Goal: Feedback & Contribution: Leave review/rating

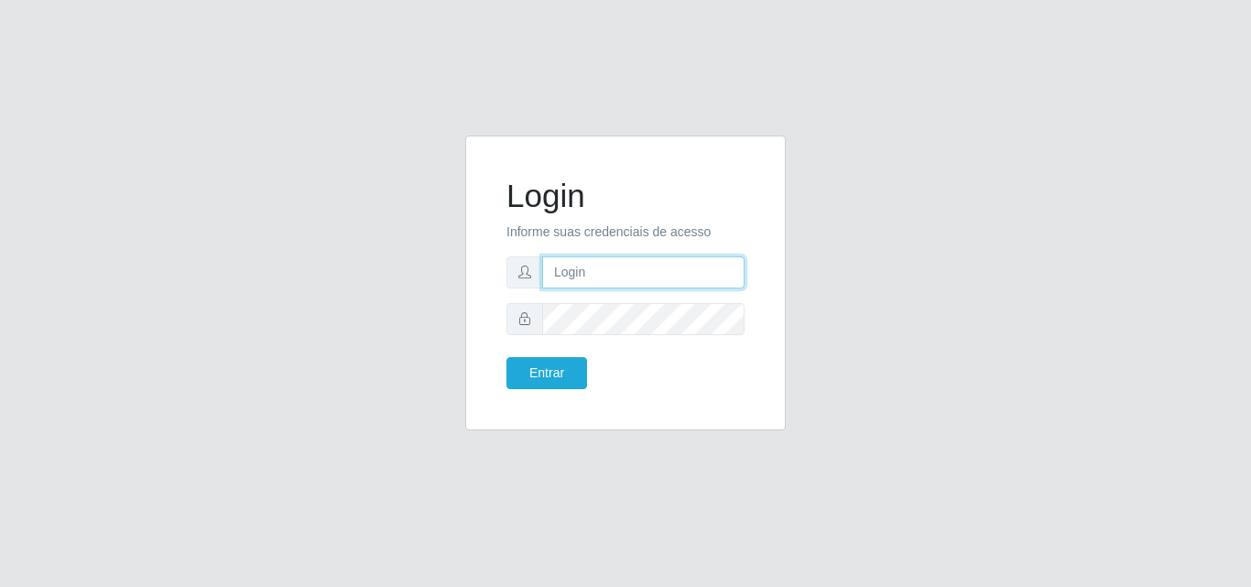
click at [612, 272] on input "text" at bounding box center [643, 272] width 202 height 32
type input "[PERSON_NAME]"
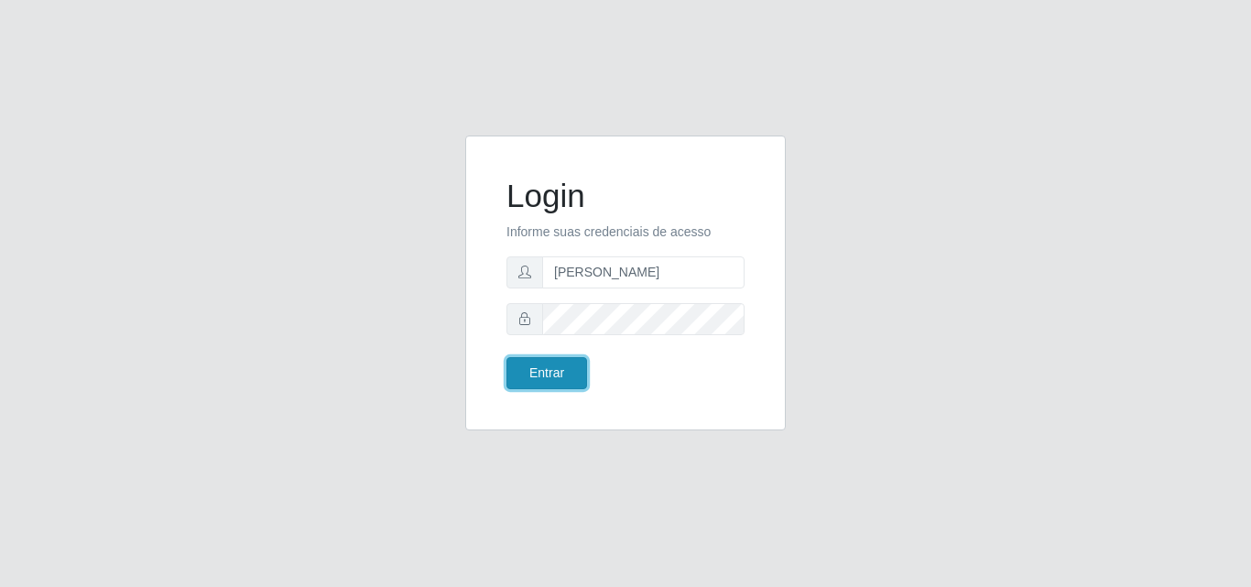
click at [546, 372] on button "Entrar" at bounding box center [546, 373] width 81 height 32
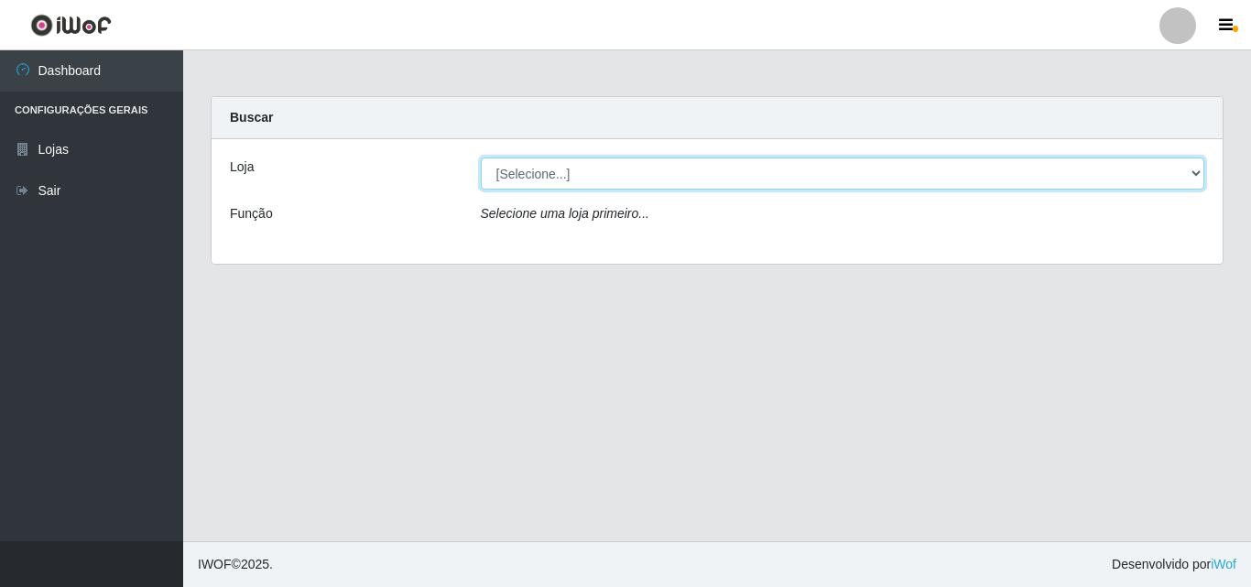
click at [529, 171] on select "[Selecione...] Saullus Supermercados" at bounding box center [843, 174] width 724 height 32
select select "423"
click at [481, 158] on select "[Selecione...] Saullus Supermercados" at bounding box center [843, 174] width 724 height 32
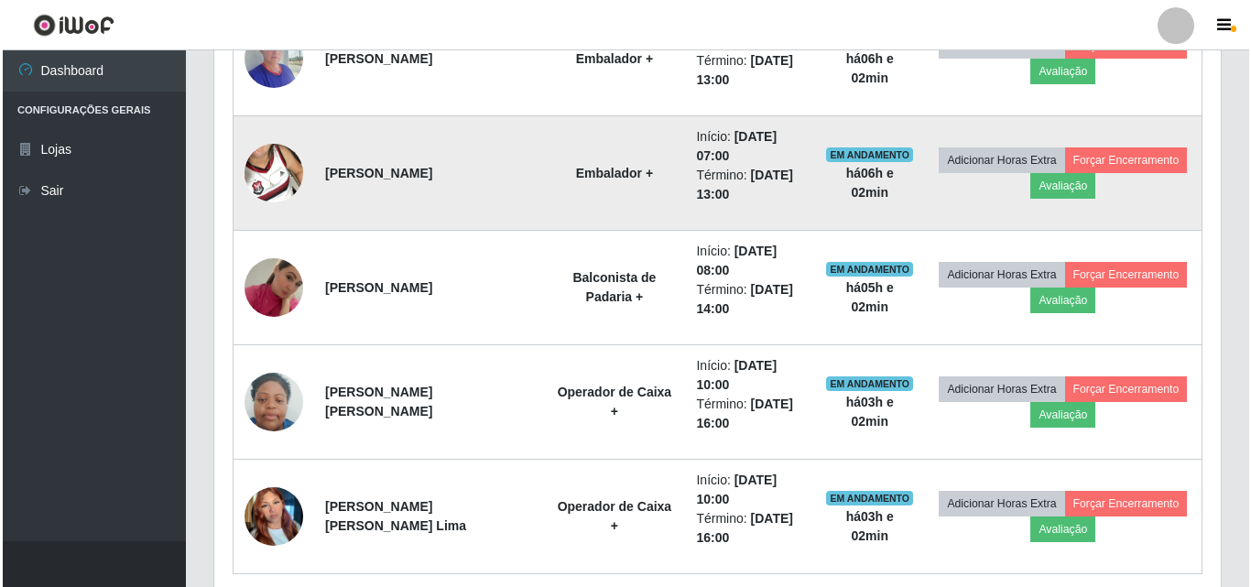
scroll to position [824, 0]
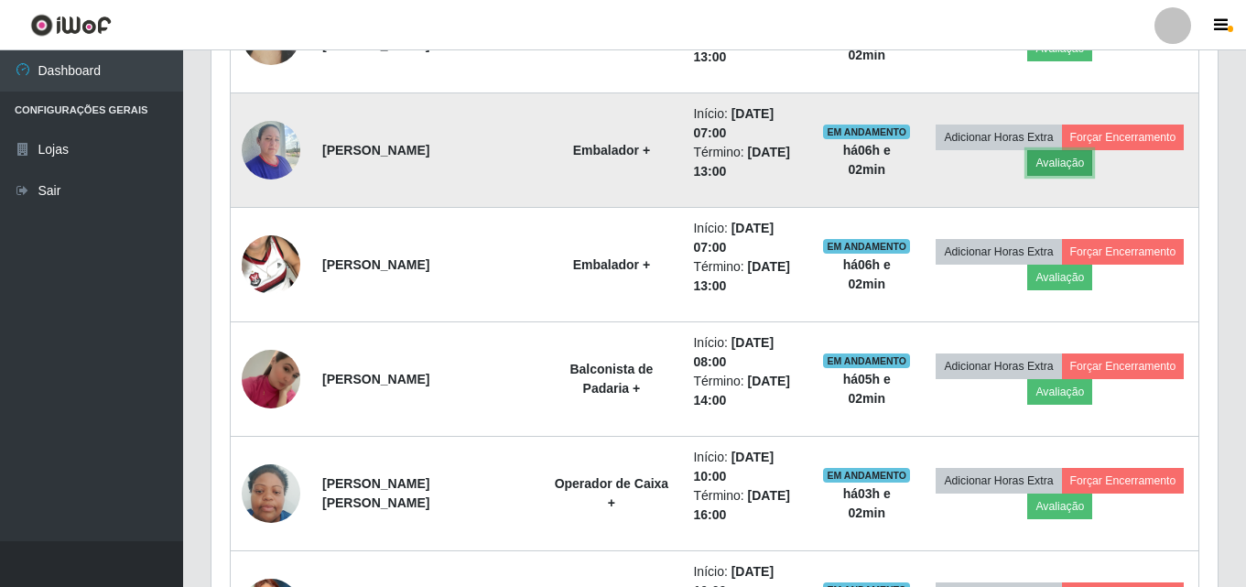
click at [1067, 169] on button "Avaliação" at bounding box center [1060, 163] width 65 height 26
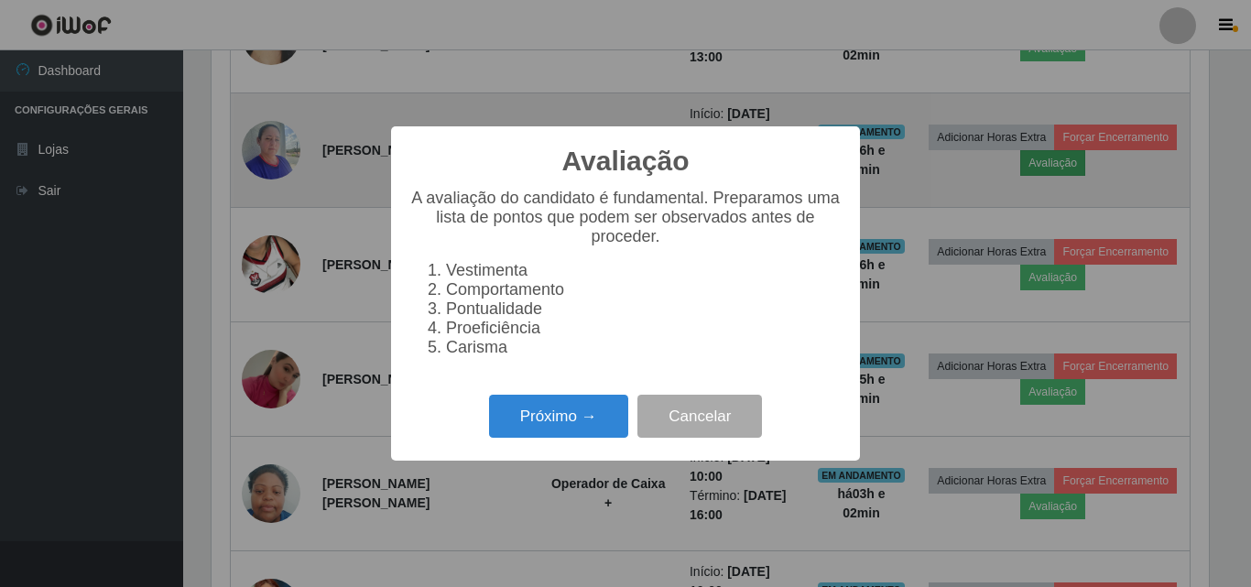
scroll to position [380, 997]
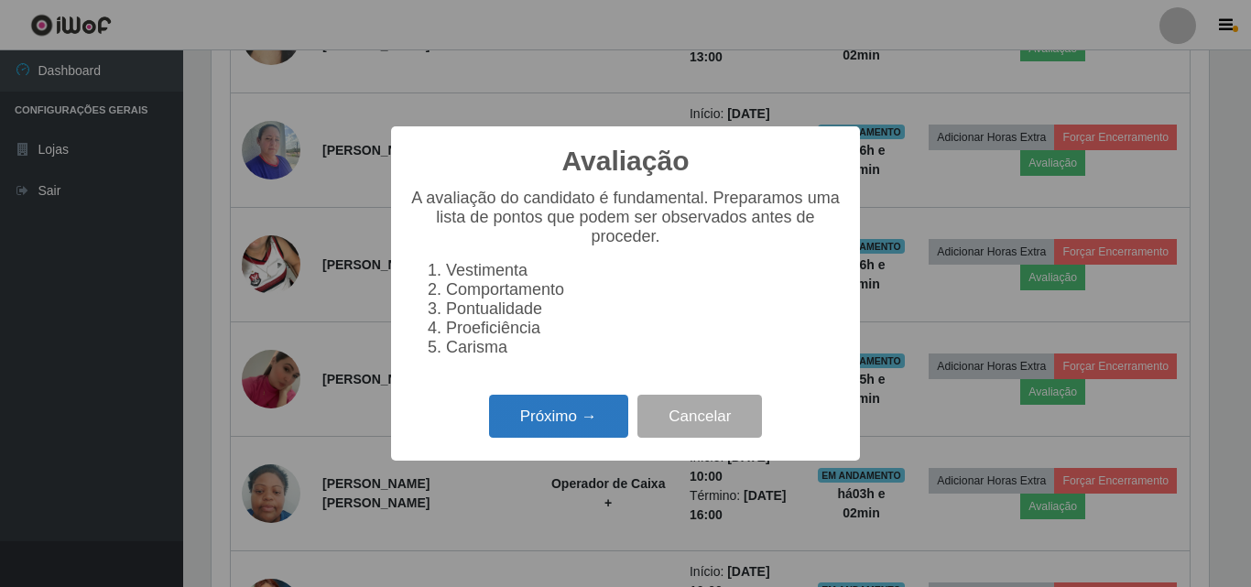
click at [576, 423] on button "Próximo →" at bounding box center [558, 416] width 139 height 43
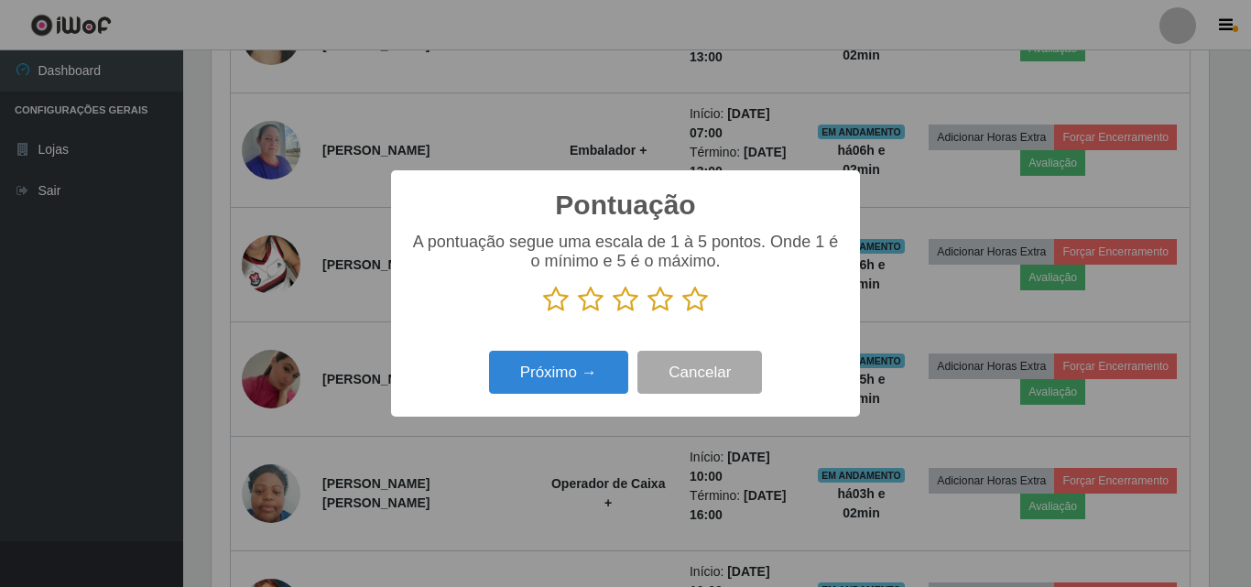
scroll to position [915445, 914828]
click at [549, 292] on icon at bounding box center [556, 299] width 26 height 27
click at [543, 313] on input "radio" at bounding box center [543, 313] width 0 height 0
click at [596, 300] on icon at bounding box center [591, 299] width 26 height 27
click at [578, 313] on input "radio" at bounding box center [578, 313] width 0 height 0
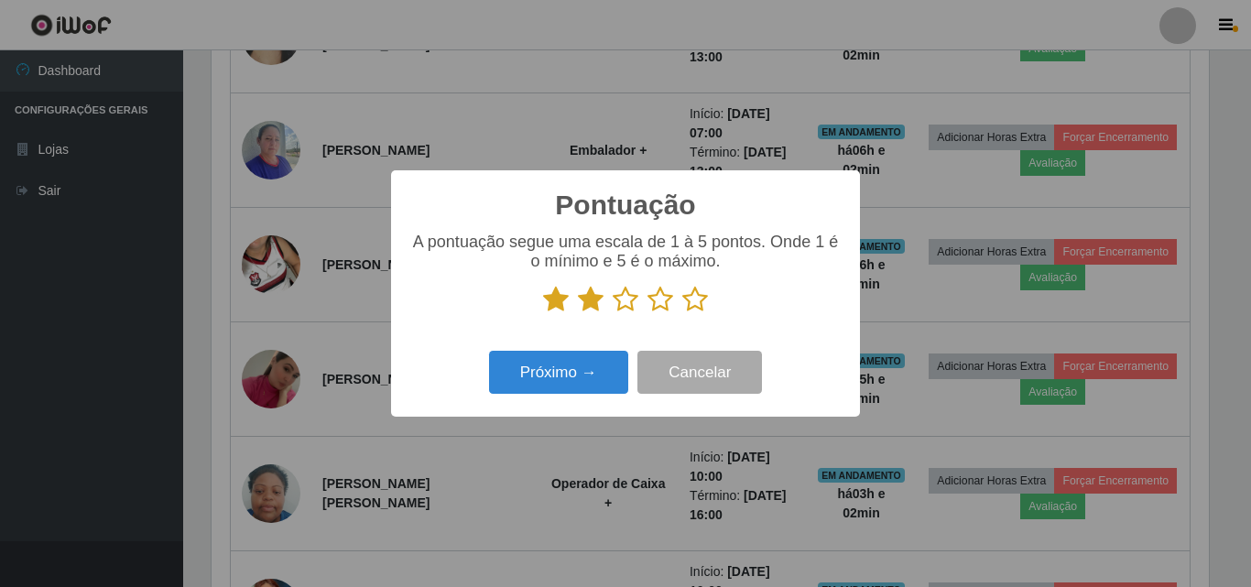
click at [626, 303] on icon at bounding box center [626, 299] width 26 height 27
click at [613, 313] on input "radio" at bounding box center [613, 313] width 0 height 0
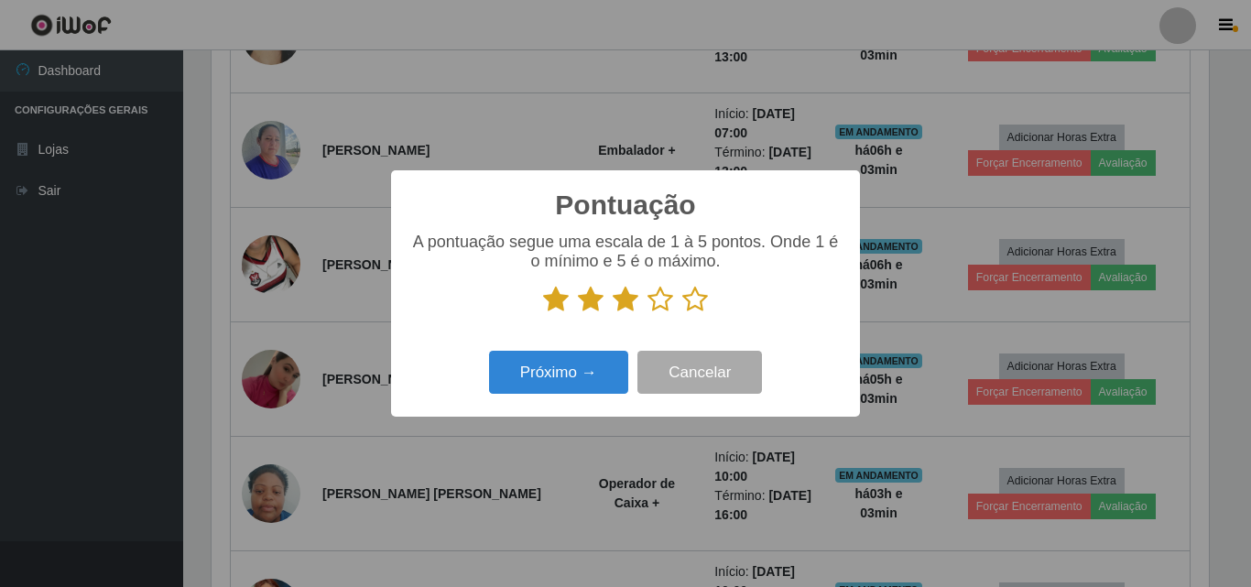
click at [664, 303] on icon at bounding box center [660, 299] width 26 height 27
click at [647, 313] on input "radio" at bounding box center [647, 313] width 0 height 0
click at [687, 297] on icon at bounding box center [695, 299] width 26 height 27
click at [682, 313] on input "radio" at bounding box center [682, 313] width 0 height 0
click at [514, 372] on button "Próximo →" at bounding box center [558, 372] width 139 height 43
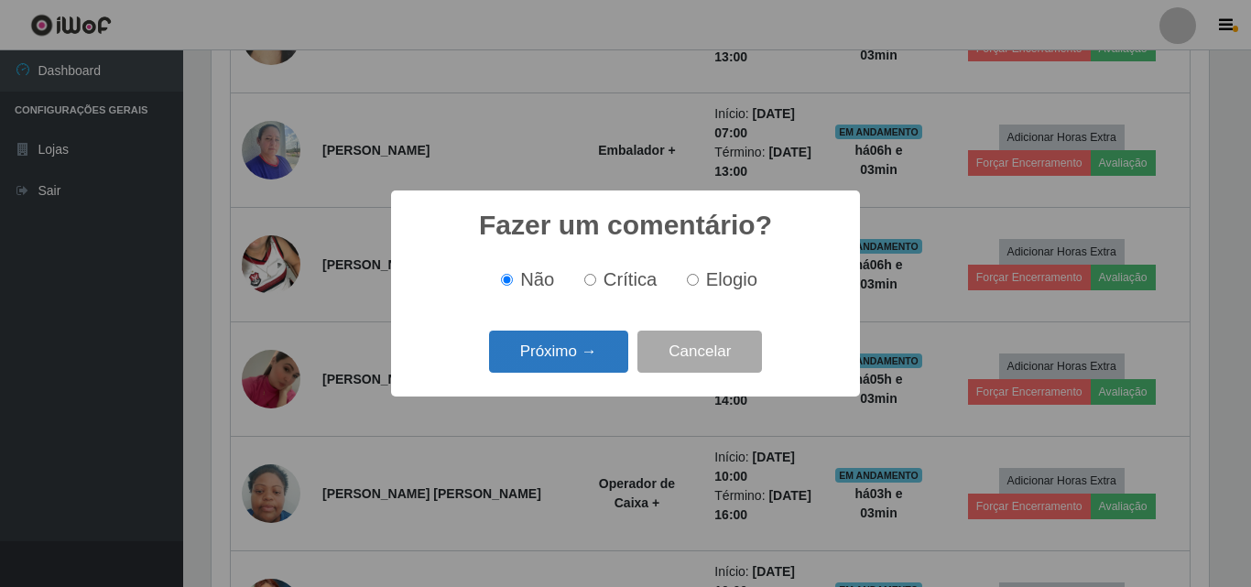
click at [527, 340] on button "Próximo →" at bounding box center [558, 352] width 139 height 43
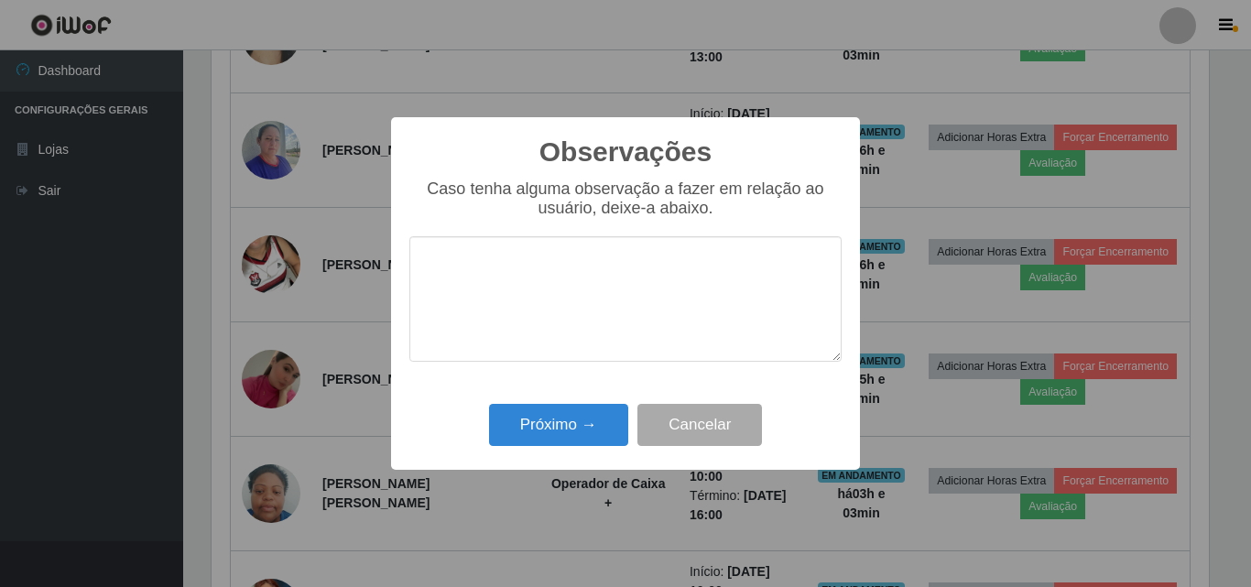
type textarea "u"
type textarea "otimo desempemnho,"
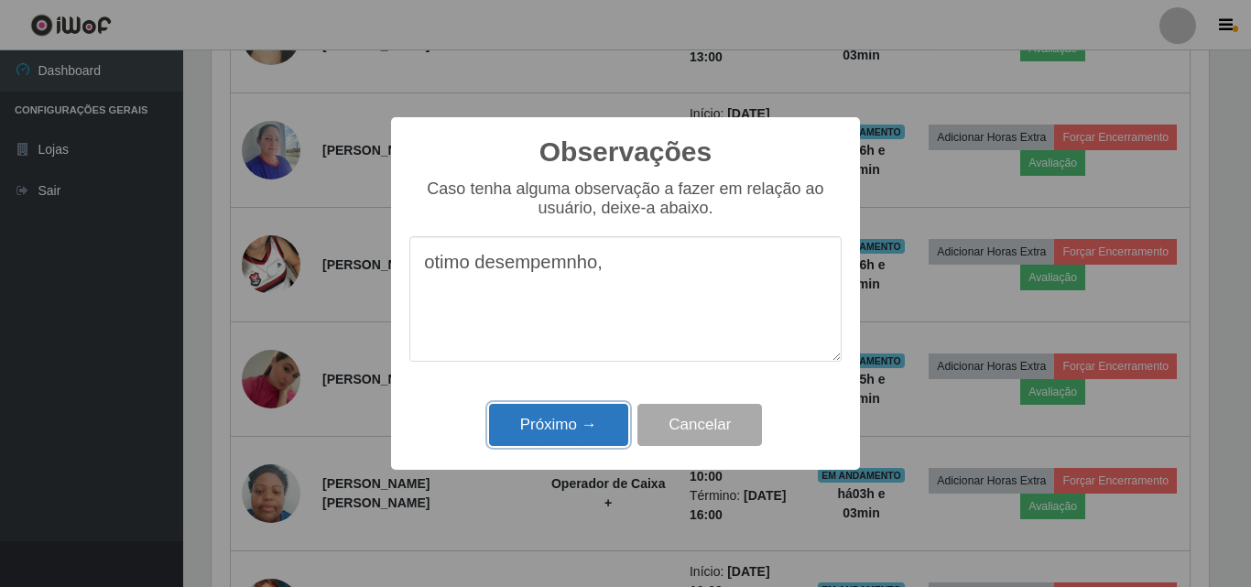
drag, startPoint x: 554, startPoint y: 428, endPoint x: 540, endPoint y: 427, distance: 13.8
click at [552, 428] on button "Próximo →" at bounding box center [558, 425] width 139 height 43
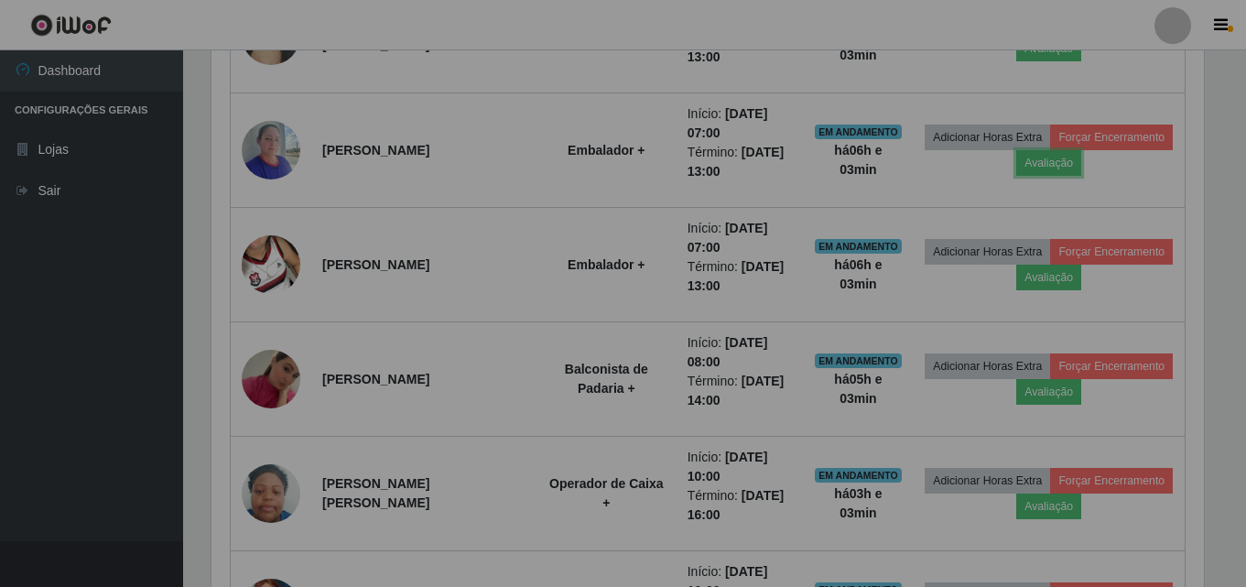
scroll to position [380, 1006]
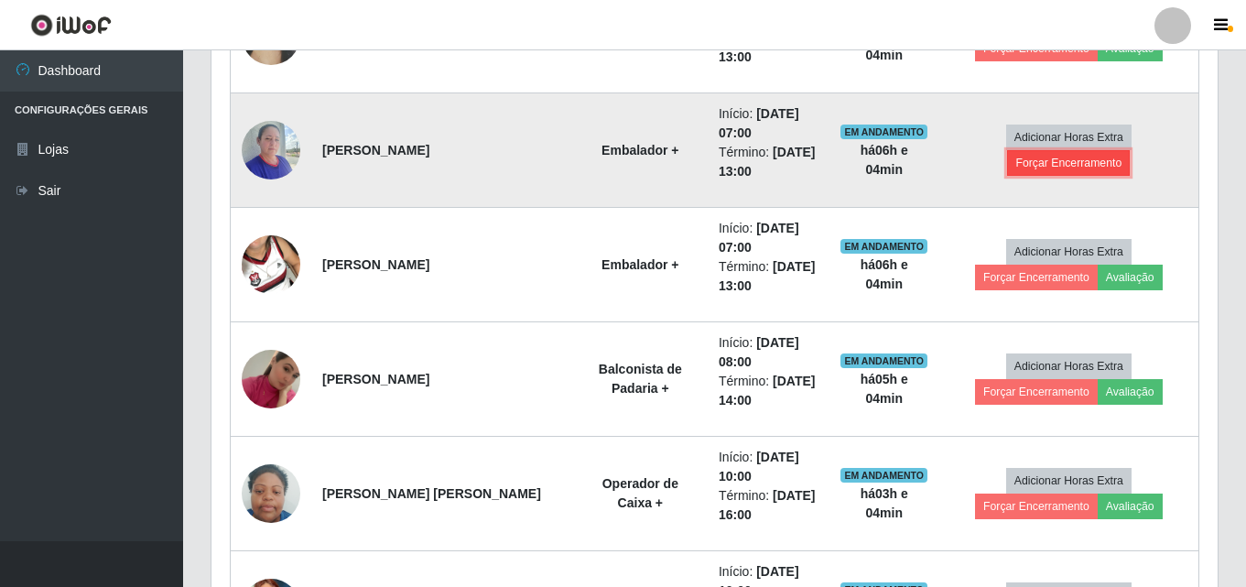
click at [1115, 150] on button "Forçar Encerramento" at bounding box center [1068, 163] width 123 height 26
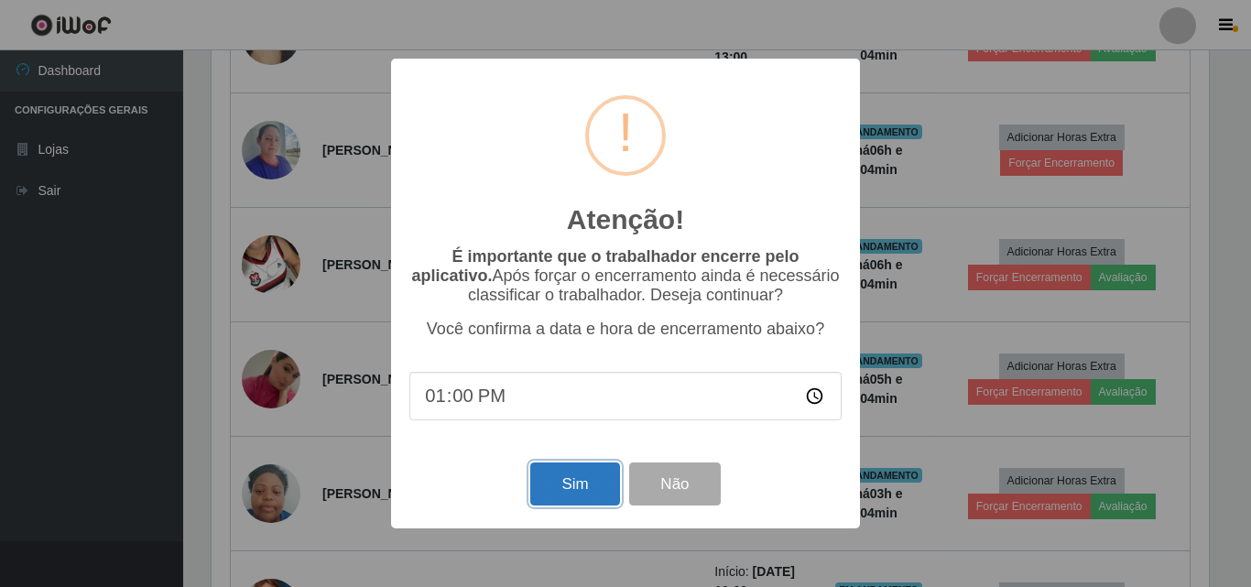
click at [593, 486] on button "Sim" at bounding box center [574, 483] width 89 height 43
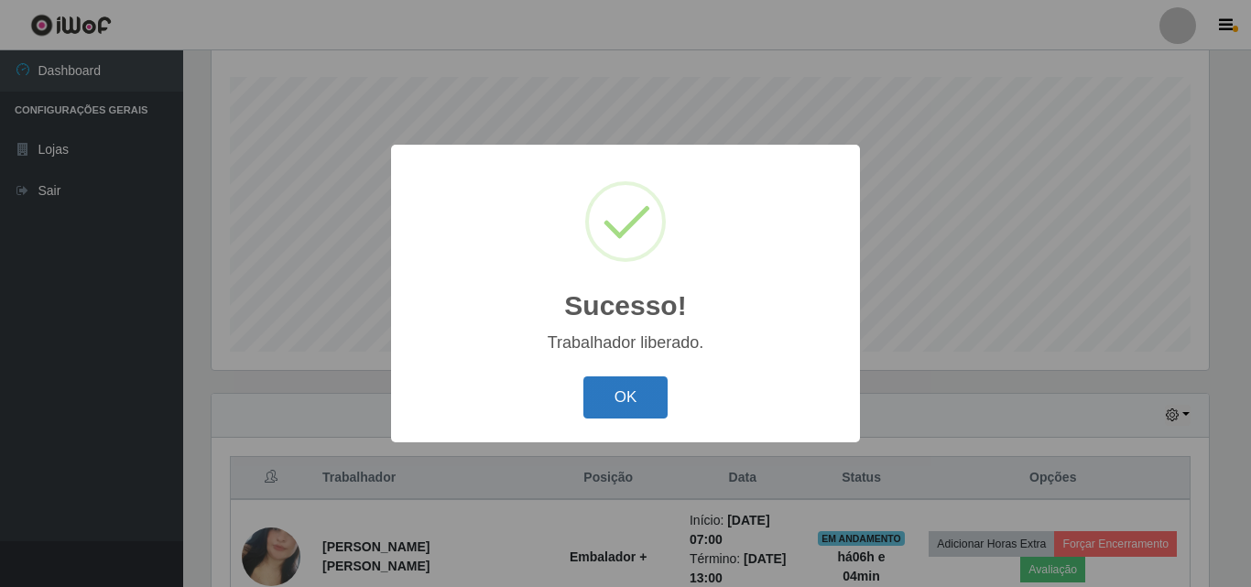
drag, startPoint x: 602, startPoint y: 396, endPoint x: 603, endPoint y: 381, distance: 14.7
click at [603, 389] on button "OK" at bounding box center [625, 397] width 85 height 43
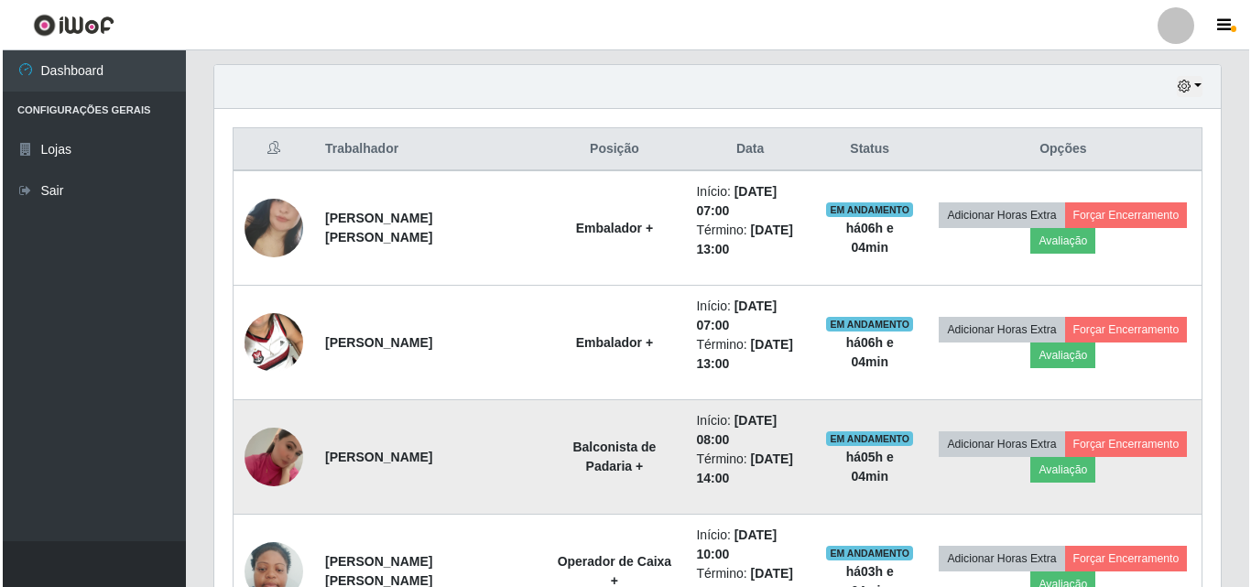
scroll to position [761, 0]
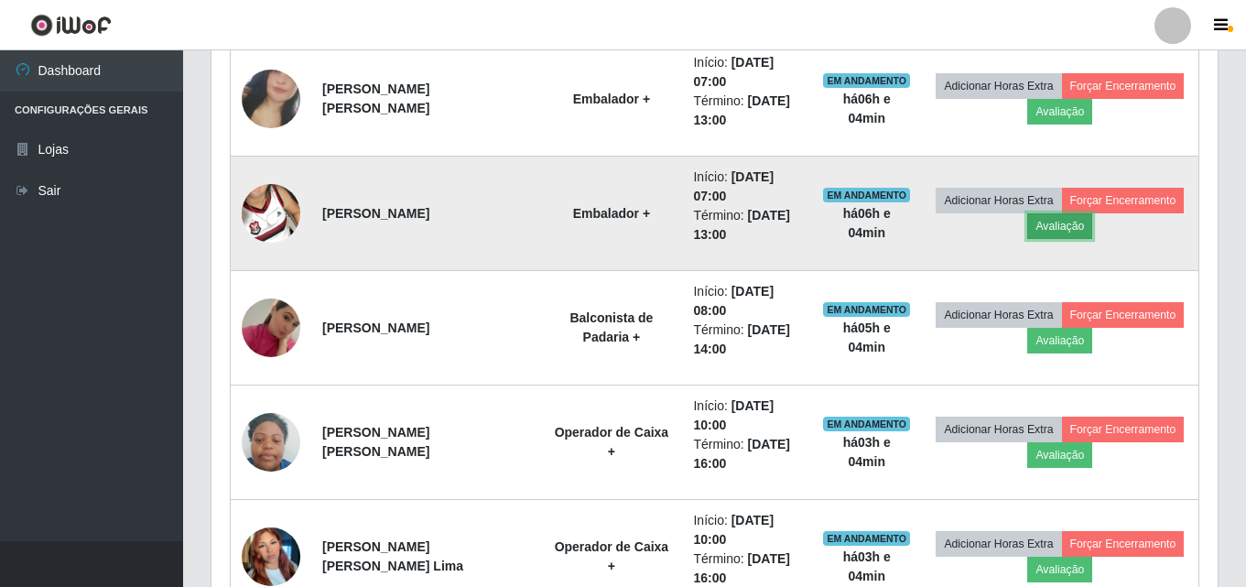
click at [1058, 228] on button "Avaliação" at bounding box center [1060, 226] width 65 height 26
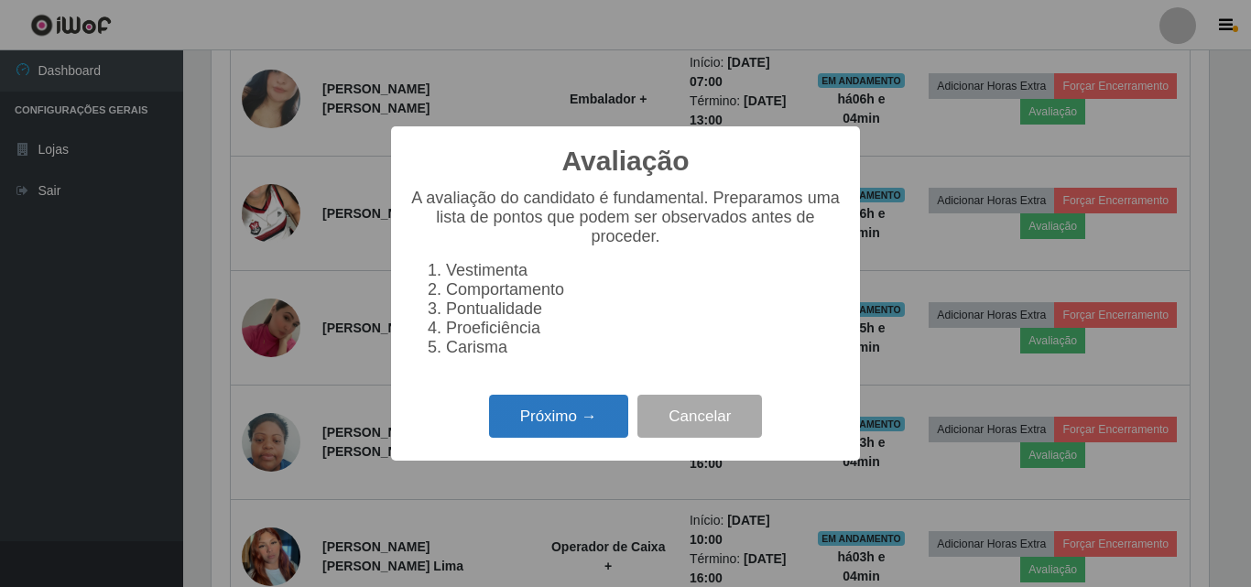
click at [537, 431] on button "Próximo →" at bounding box center [558, 416] width 139 height 43
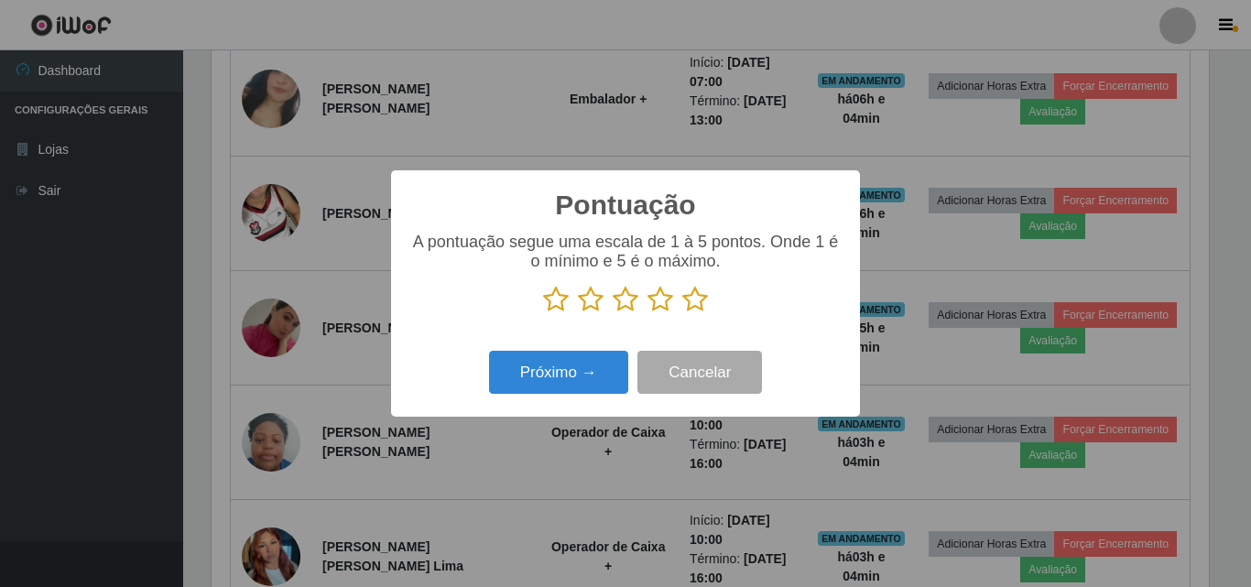
scroll to position [915445, 914828]
click at [554, 301] on icon at bounding box center [556, 299] width 26 height 27
click at [543, 313] on input "radio" at bounding box center [543, 313] width 0 height 0
drag, startPoint x: 585, startPoint y: 297, endPoint x: 623, endPoint y: 304, distance: 38.3
click at [592, 297] on icon at bounding box center [591, 299] width 26 height 27
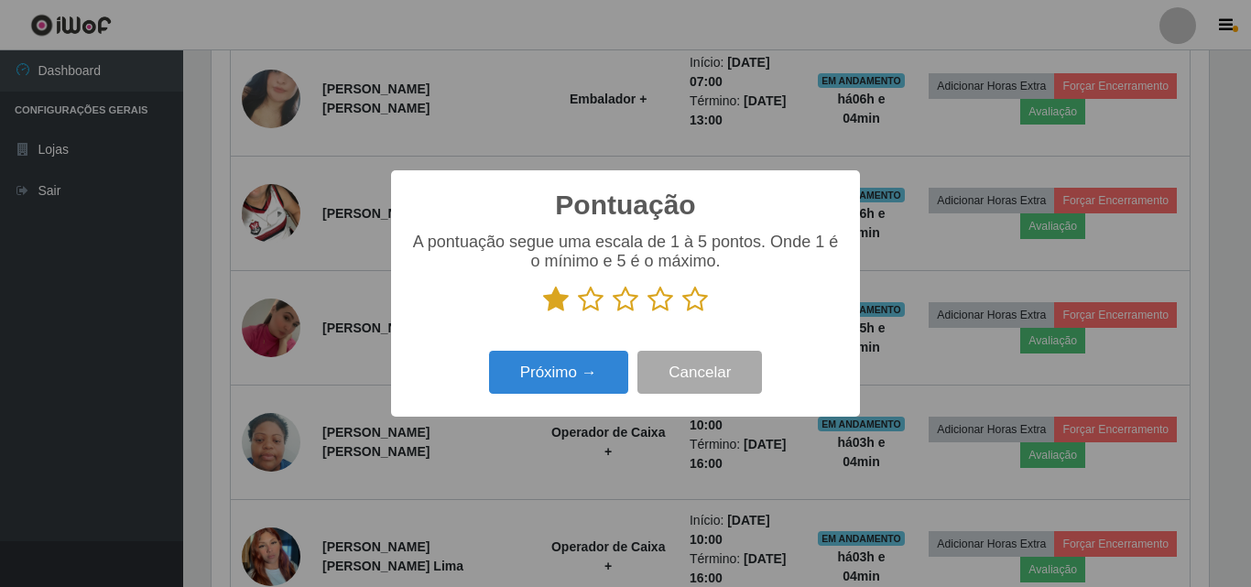
click at [578, 313] on input "radio" at bounding box center [578, 313] width 0 height 0
drag, startPoint x: 624, startPoint y: 304, endPoint x: 644, endPoint y: 300, distance: 20.5
click at [625, 303] on icon at bounding box center [626, 299] width 26 height 27
click at [613, 313] on input "radio" at bounding box center [613, 313] width 0 height 0
click at [653, 298] on icon at bounding box center [660, 299] width 26 height 27
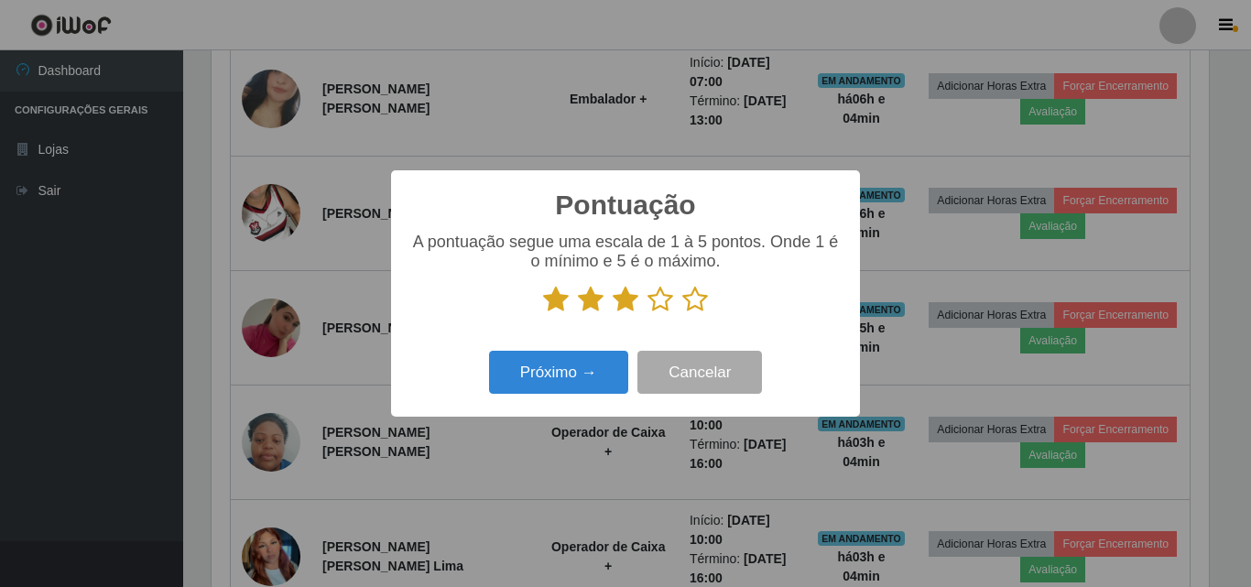
click at [647, 313] on input "radio" at bounding box center [647, 313] width 0 height 0
click at [691, 300] on icon at bounding box center [695, 299] width 26 height 27
click at [682, 313] on input "radio" at bounding box center [682, 313] width 0 height 0
click at [582, 385] on button "Próximo →" at bounding box center [558, 372] width 139 height 43
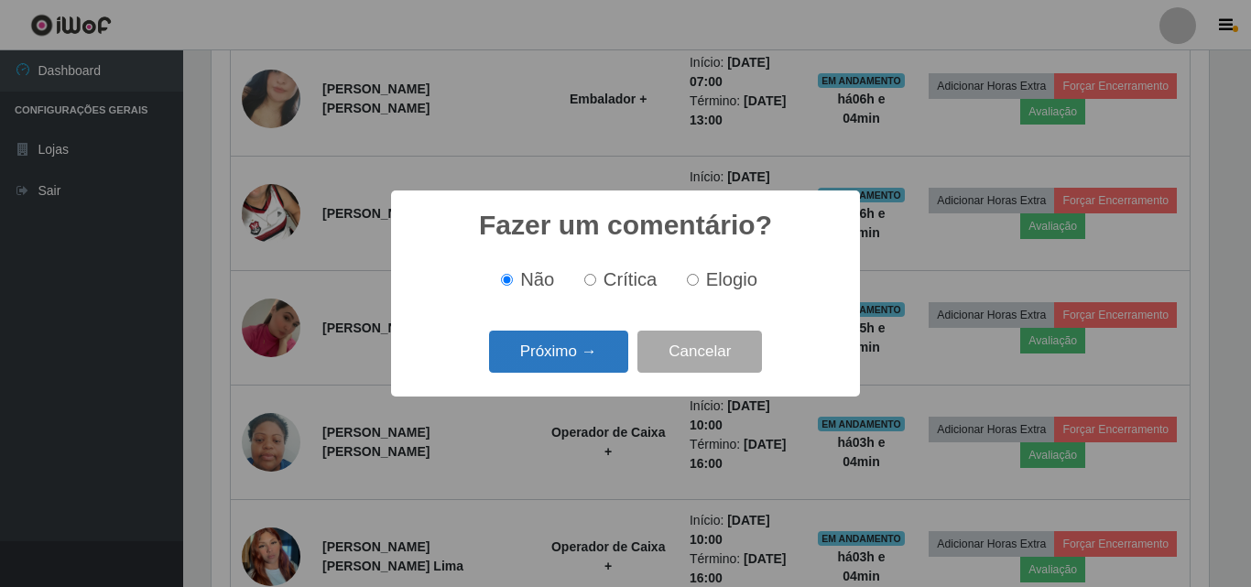
click at [569, 351] on button "Próximo →" at bounding box center [558, 352] width 139 height 43
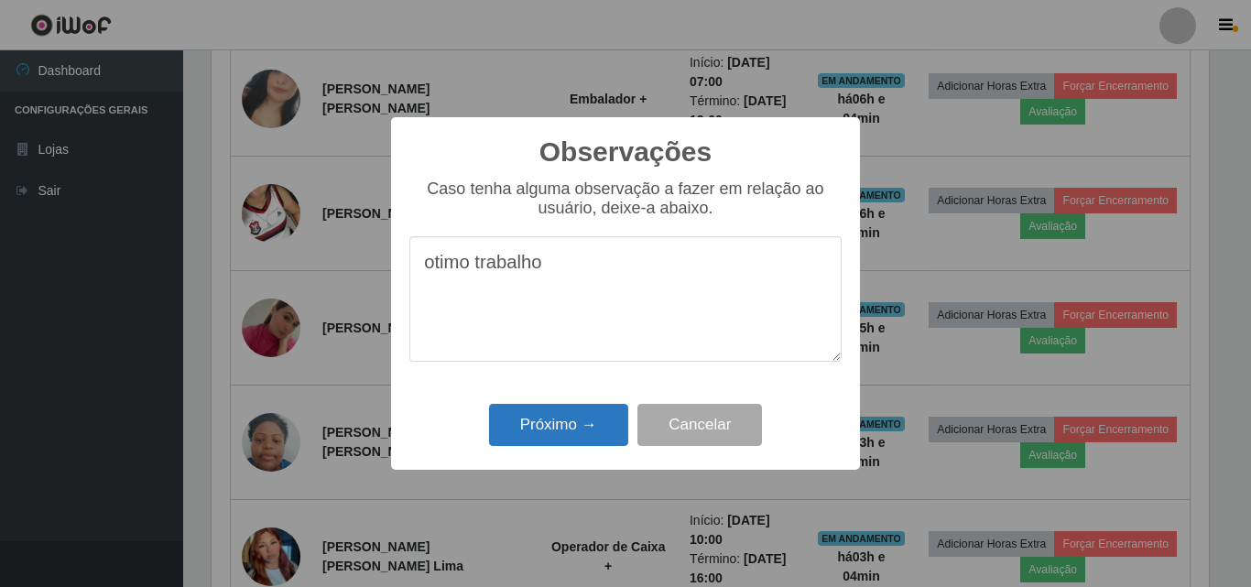
type textarea "otimo trabalho"
click at [539, 426] on button "Próximo →" at bounding box center [558, 425] width 139 height 43
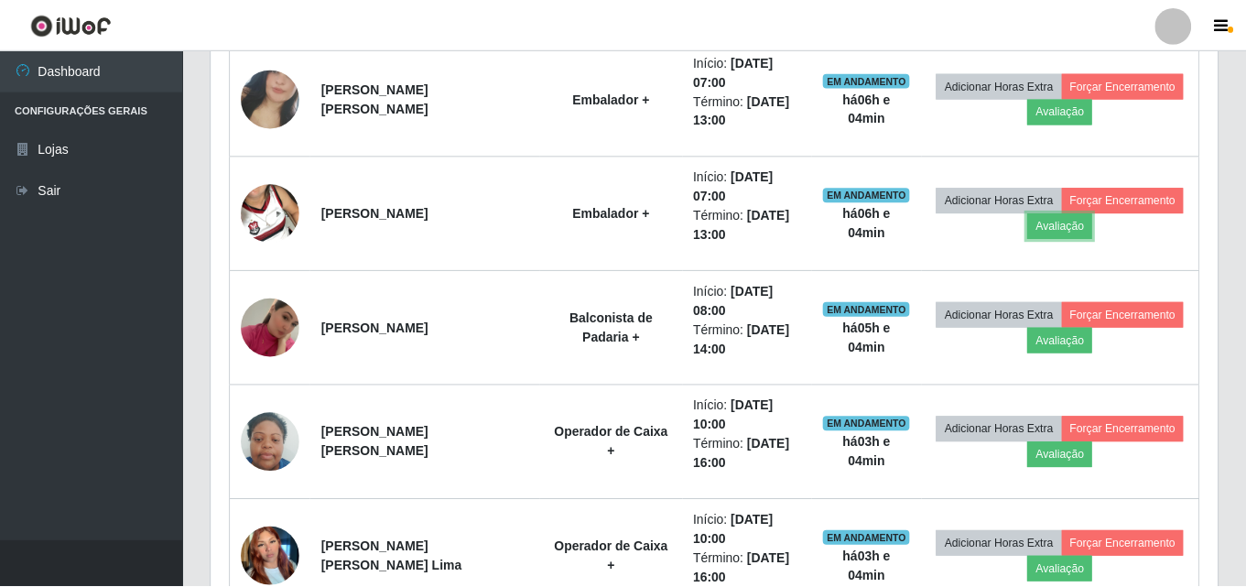
scroll to position [380, 1006]
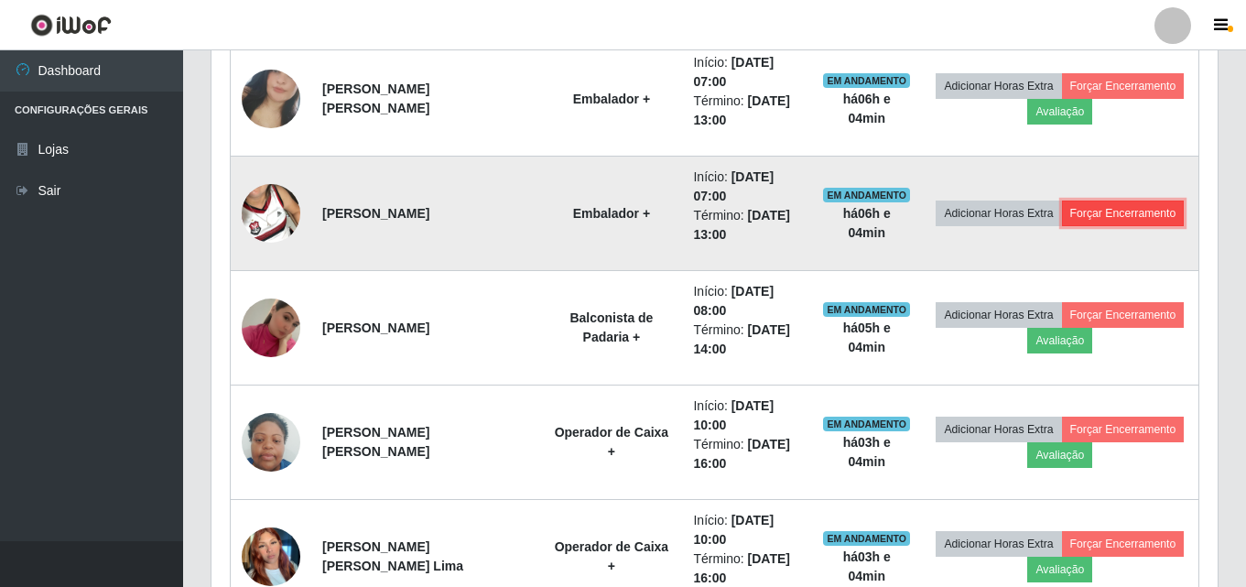
click at [1138, 212] on button "Forçar Encerramento" at bounding box center [1123, 214] width 123 height 26
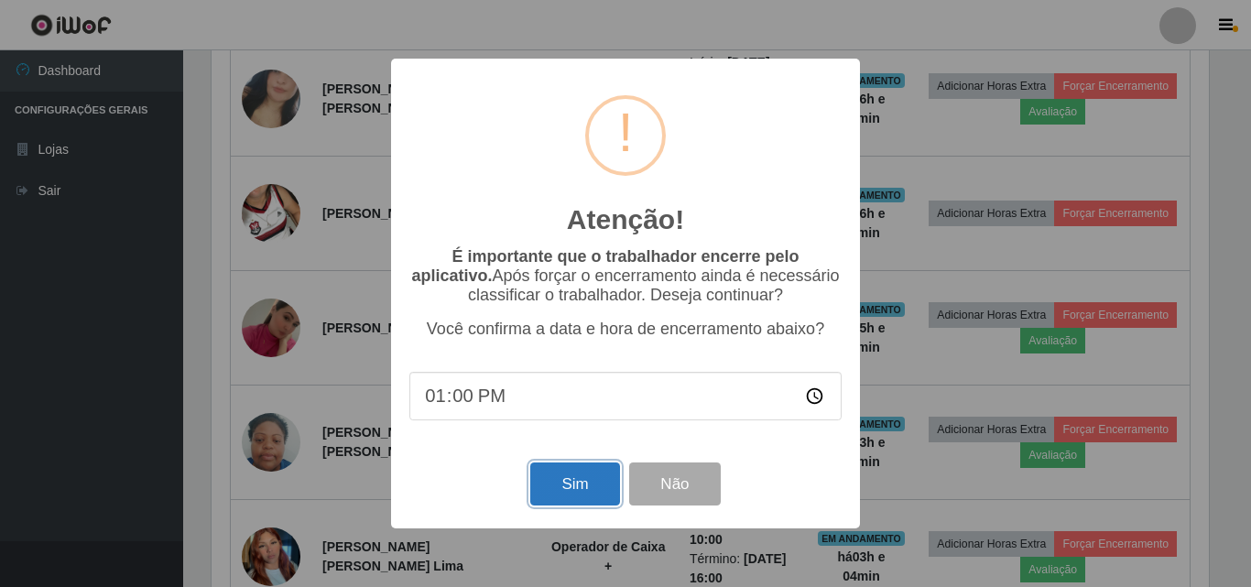
click at [595, 483] on button "Sim" at bounding box center [574, 483] width 89 height 43
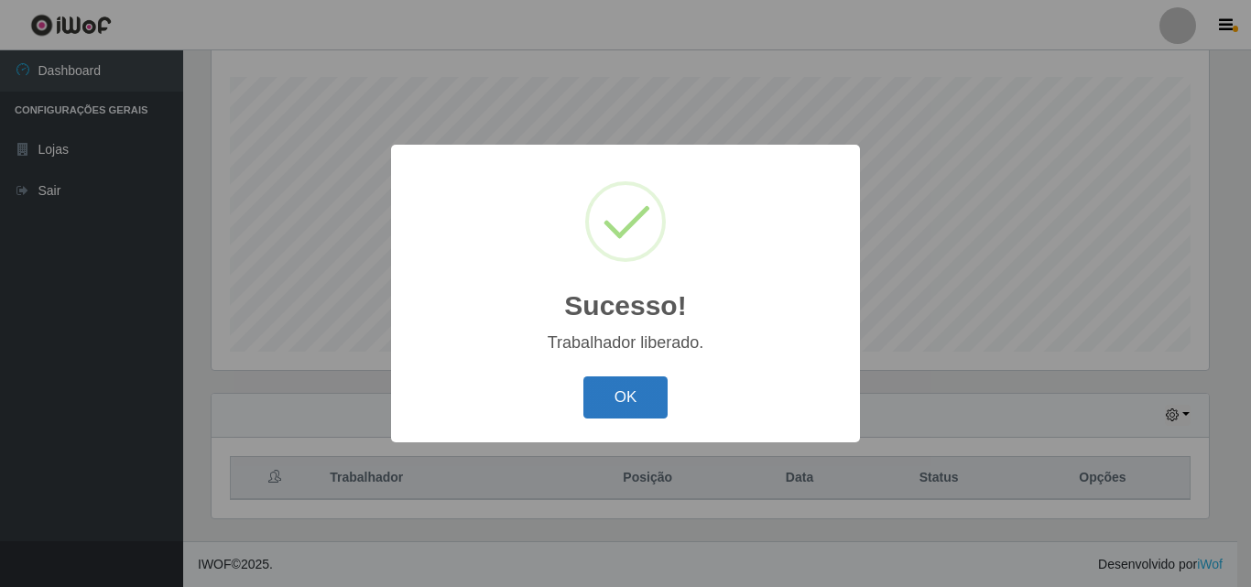
click at [636, 404] on button "OK" at bounding box center [625, 397] width 85 height 43
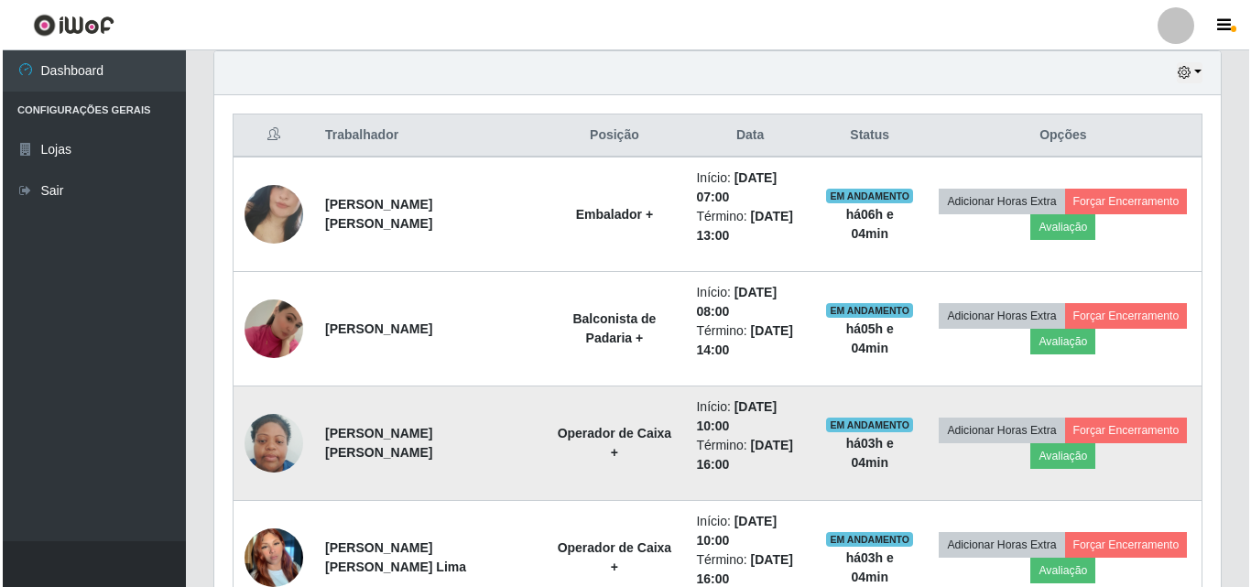
scroll to position [669, 0]
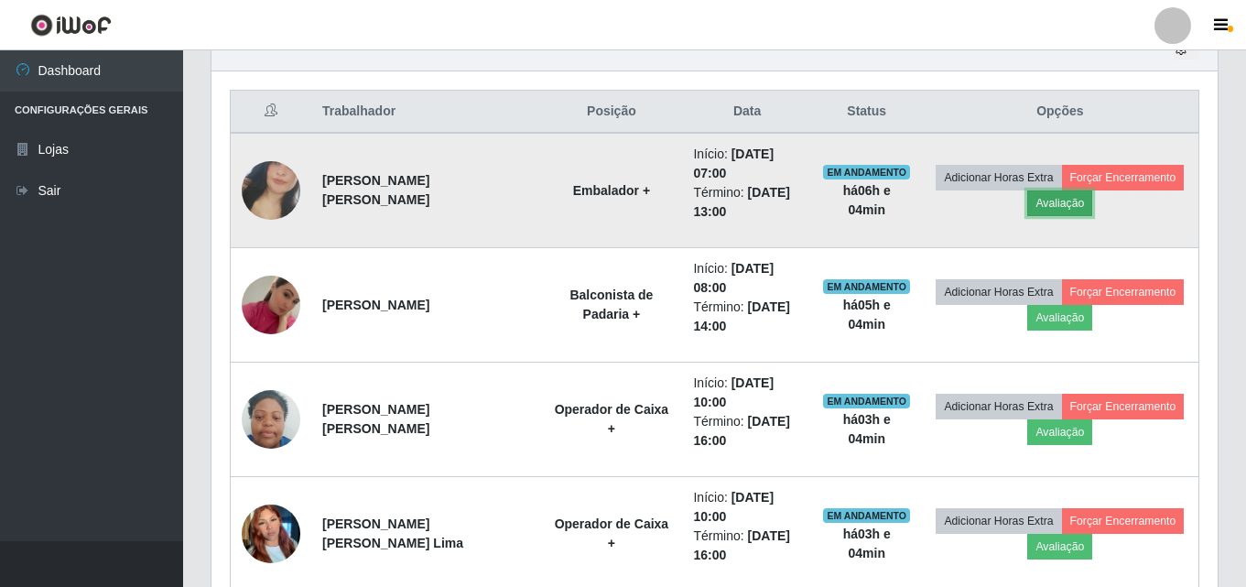
click at [1054, 200] on button "Avaliação" at bounding box center [1060, 203] width 65 height 26
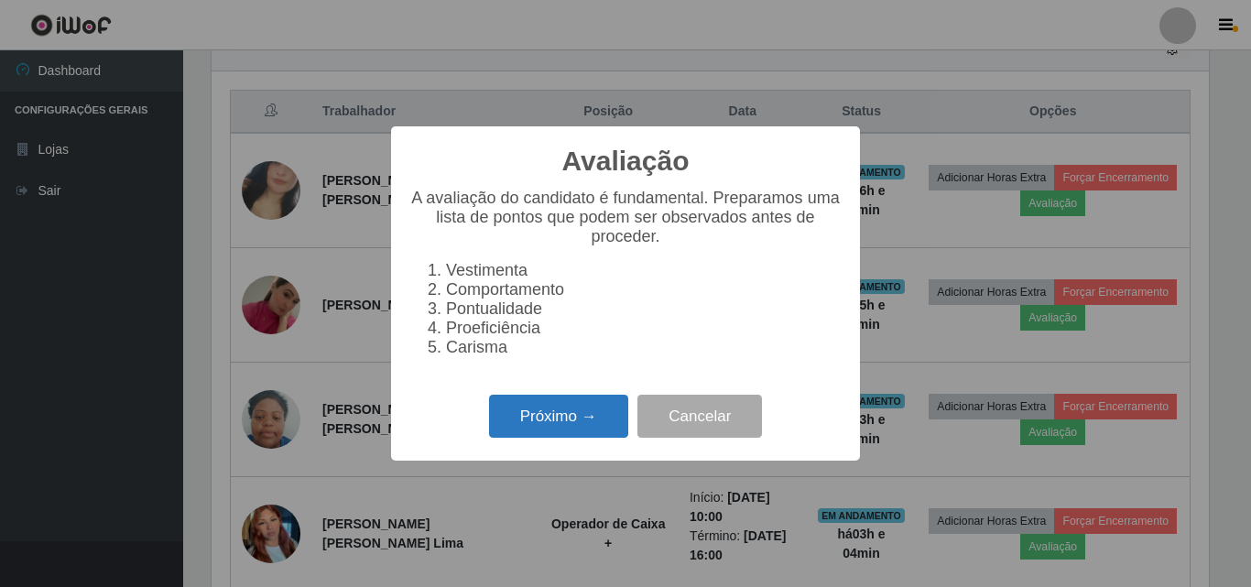
click at [571, 429] on button "Próximo →" at bounding box center [558, 416] width 139 height 43
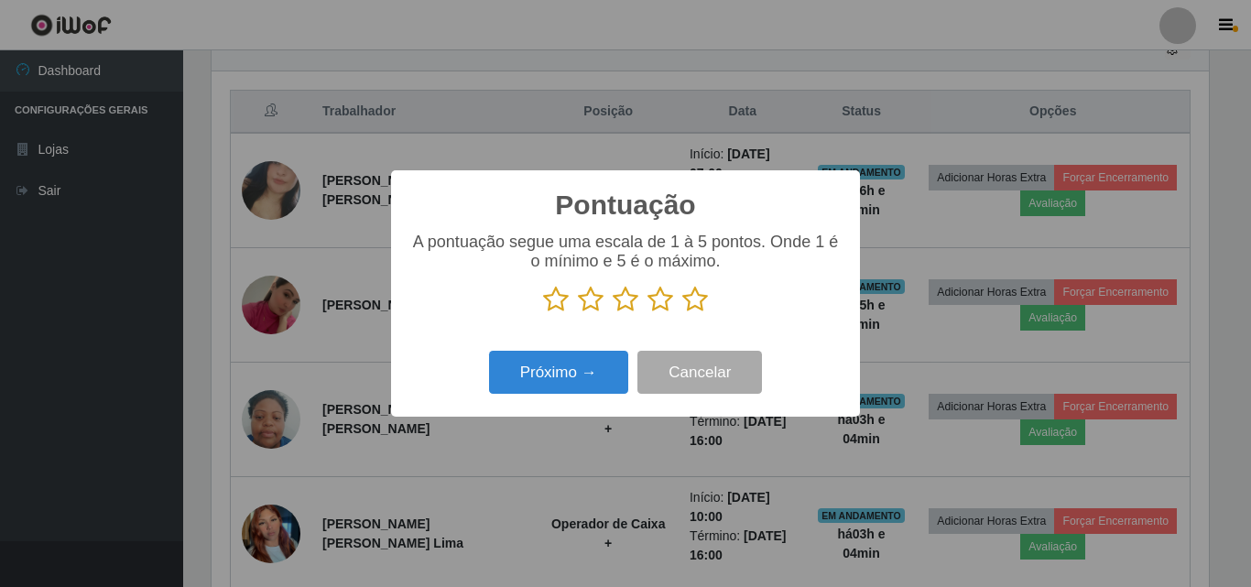
click at [558, 305] on icon at bounding box center [556, 299] width 26 height 27
click at [543, 313] on input "radio" at bounding box center [543, 313] width 0 height 0
drag, startPoint x: 588, startPoint y: 299, endPoint x: 606, endPoint y: 300, distance: 18.3
click at [588, 300] on icon at bounding box center [591, 299] width 26 height 27
click at [578, 313] on input "radio" at bounding box center [578, 313] width 0 height 0
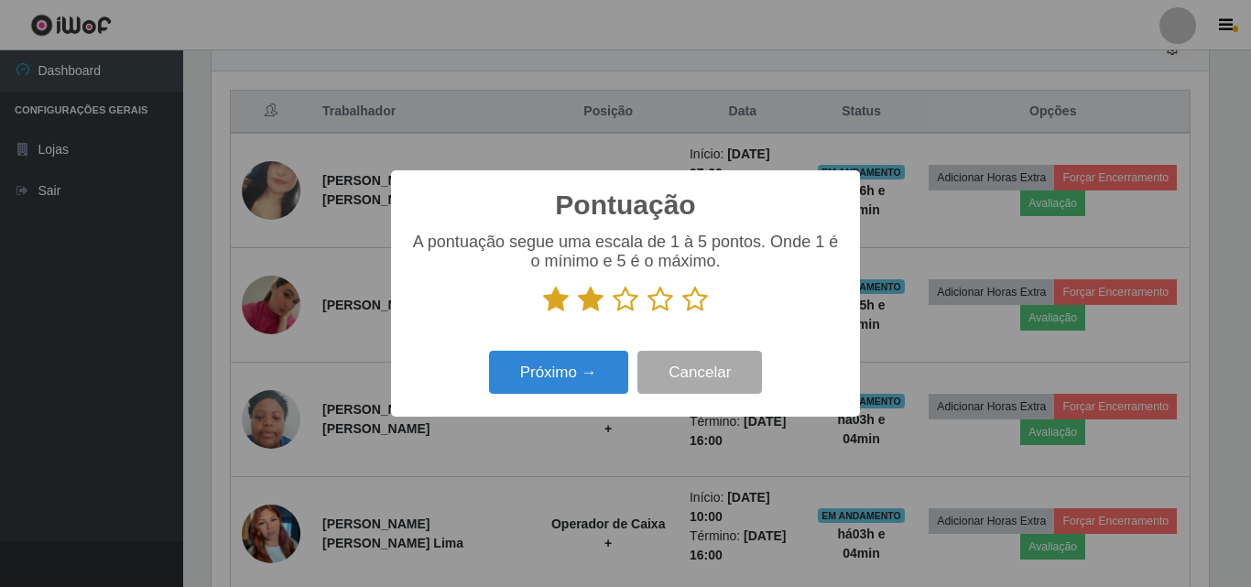
click at [627, 299] on icon at bounding box center [626, 299] width 26 height 27
click at [613, 313] on input "radio" at bounding box center [613, 313] width 0 height 0
drag, startPoint x: 659, startPoint y: 305, endPoint x: 683, endPoint y: 298, distance: 24.9
click at [658, 305] on icon at bounding box center [660, 299] width 26 height 27
click at [647, 313] on input "radio" at bounding box center [647, 313] width 0 height 0
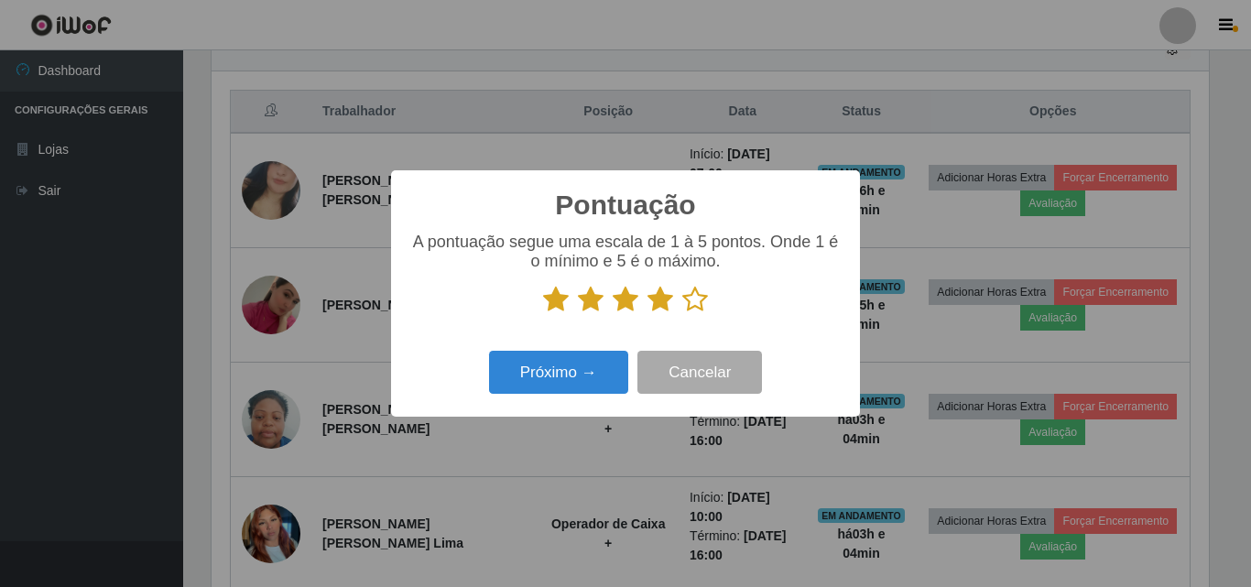
click at [693, 299] on icon at bounding box center [695, 299] width 26 height 27
click at [682, 313] on input "radio" at bounding box center [682, 313] width 0 height 0
click at [580, 371] on button "Próximo →" at bounding box center [558, 372] width 139 height 43
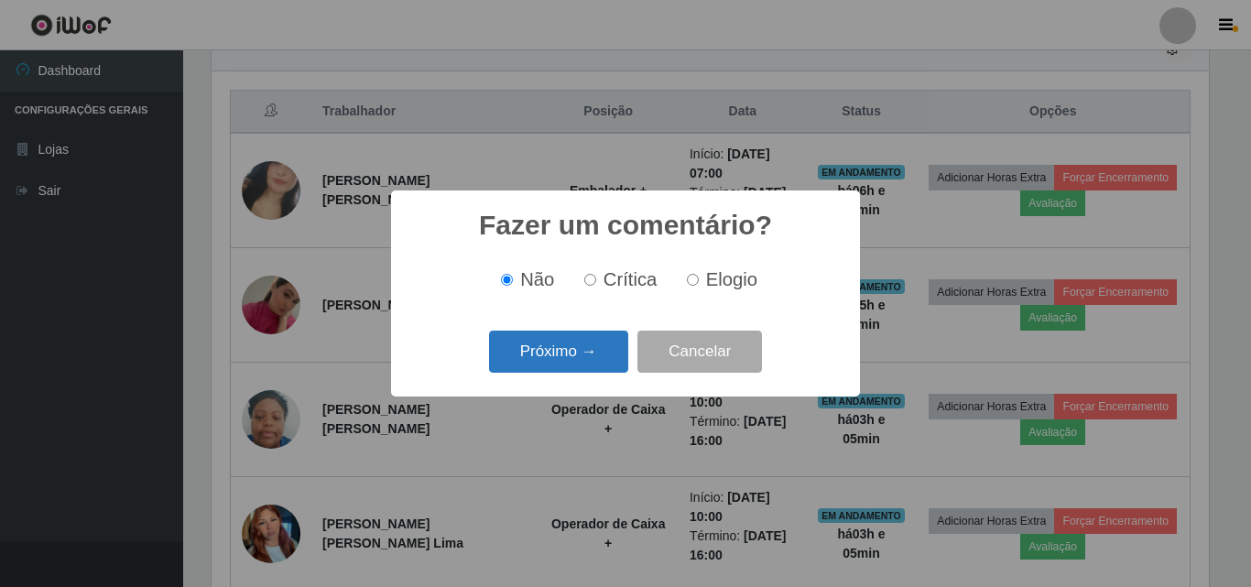
click at [580, 353] on button "Próximo →" at bounding box center [558, 352] width 139 height 43
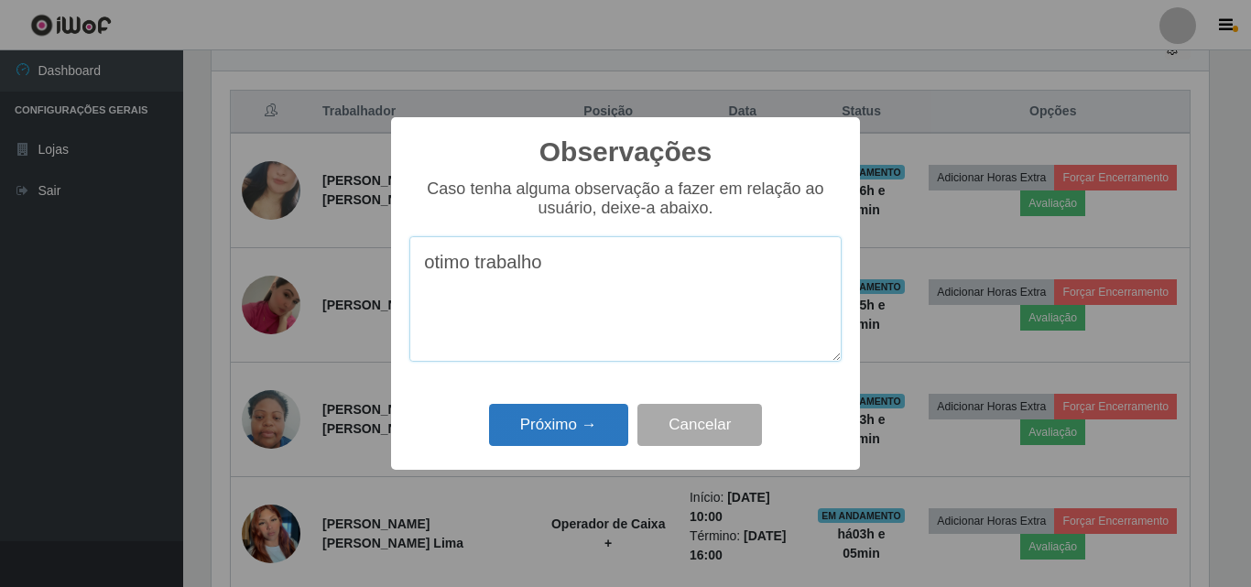
type textarea "otimo trabalho"
click at [561, 426] on button "Próximo →" at bounding box center [558, 425] width 139 height 43
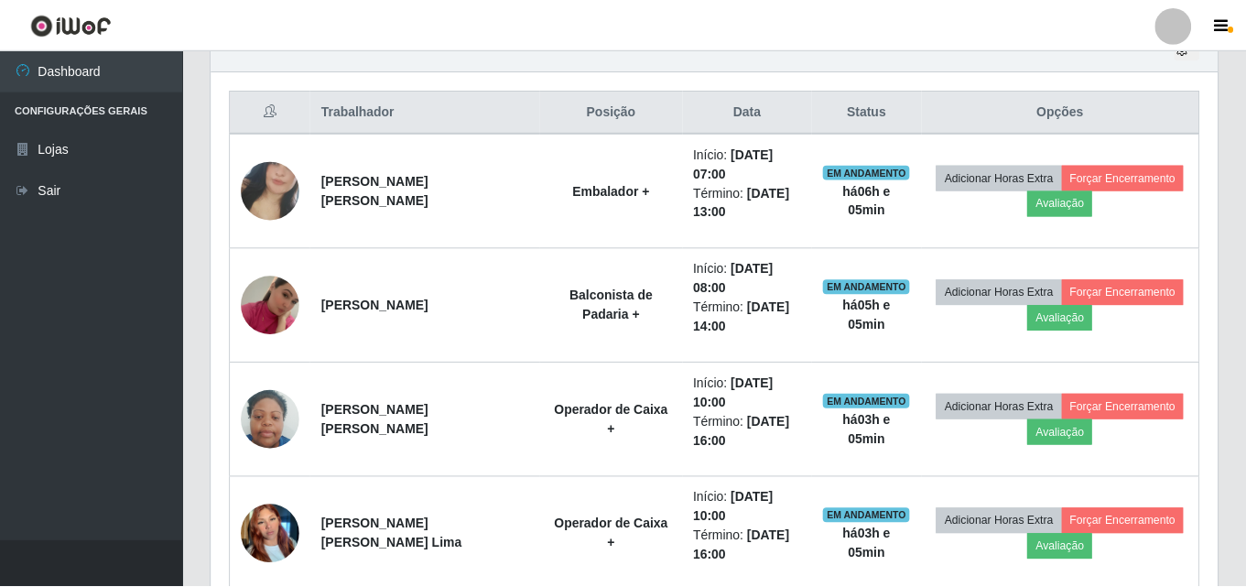
scroll to position [380, 1006]
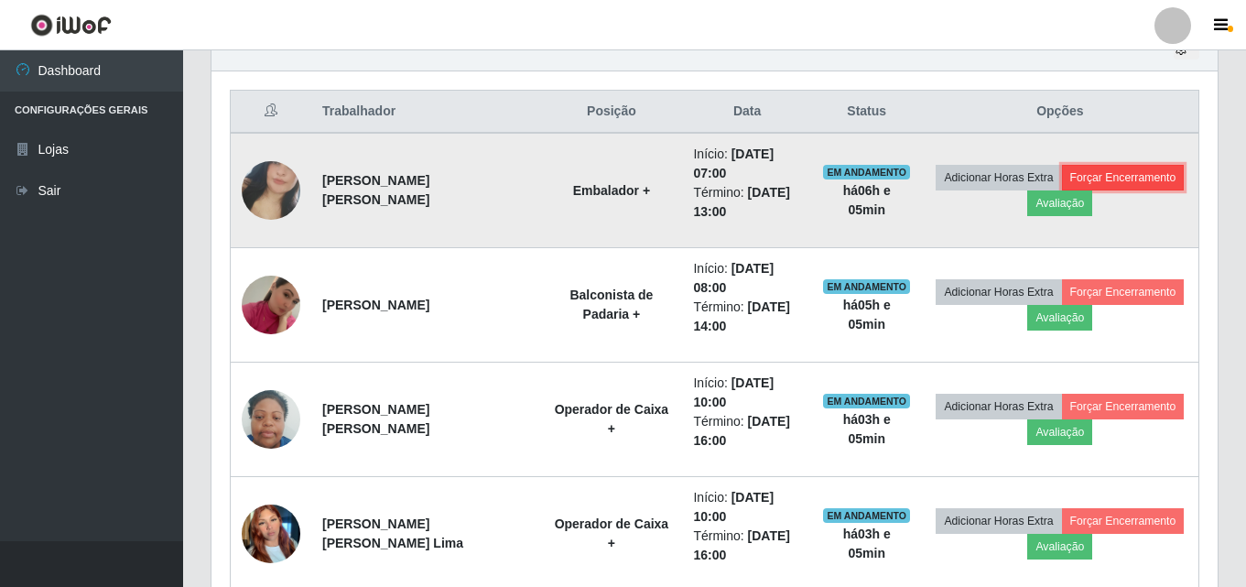
click at [1099, 177] on button "Forçar Encerramento" at bounding box center [1123, 178] width 123 height 26
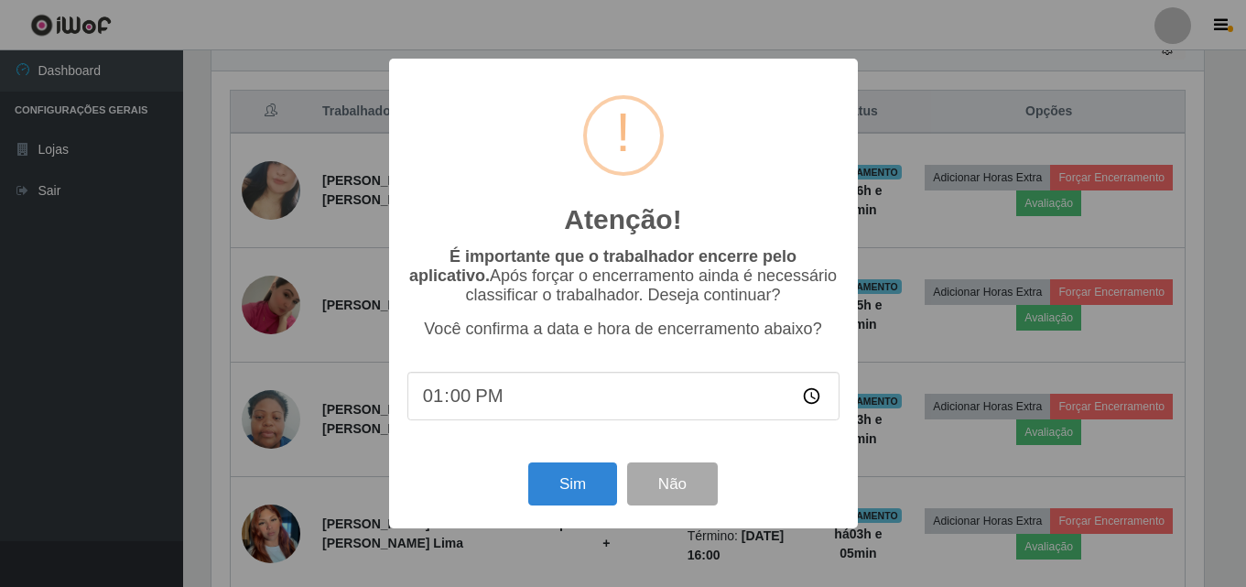
scroll to position [380, 997]
drag, startPoint x: 582, startPoint y: 475, endPoint x: 593, endPoint y: 477, distance: 12.0
click at [584, 476] on button "Sim" at bounding box center [574, 483] width 89 height 43
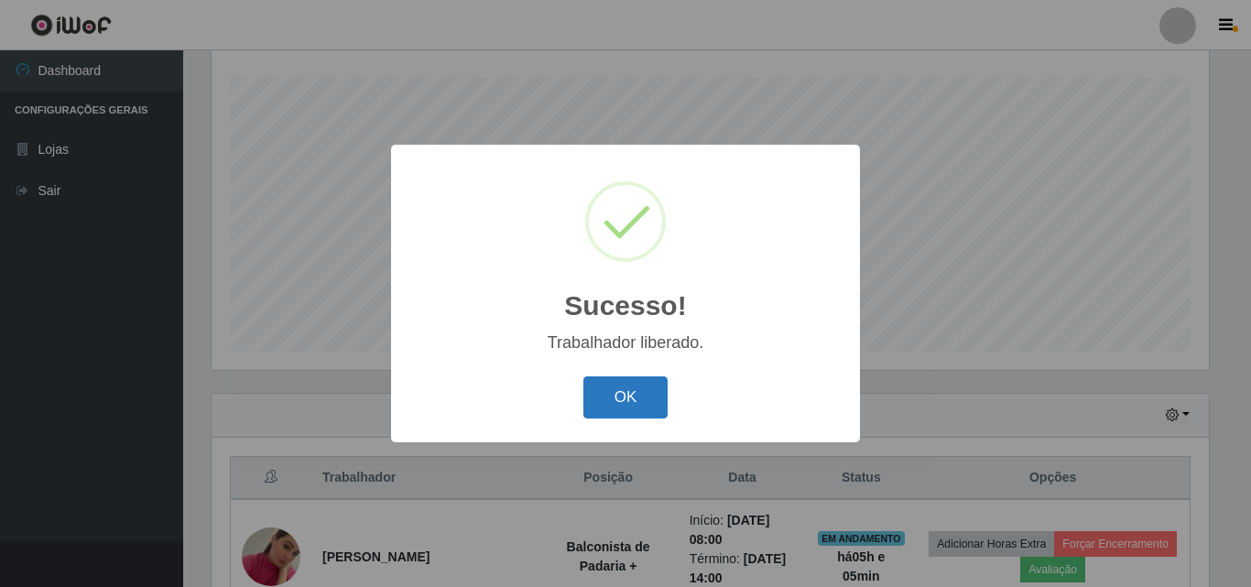
click at [638, 394] on button "OK" at bounding box center [625, 397] width 85 height 43
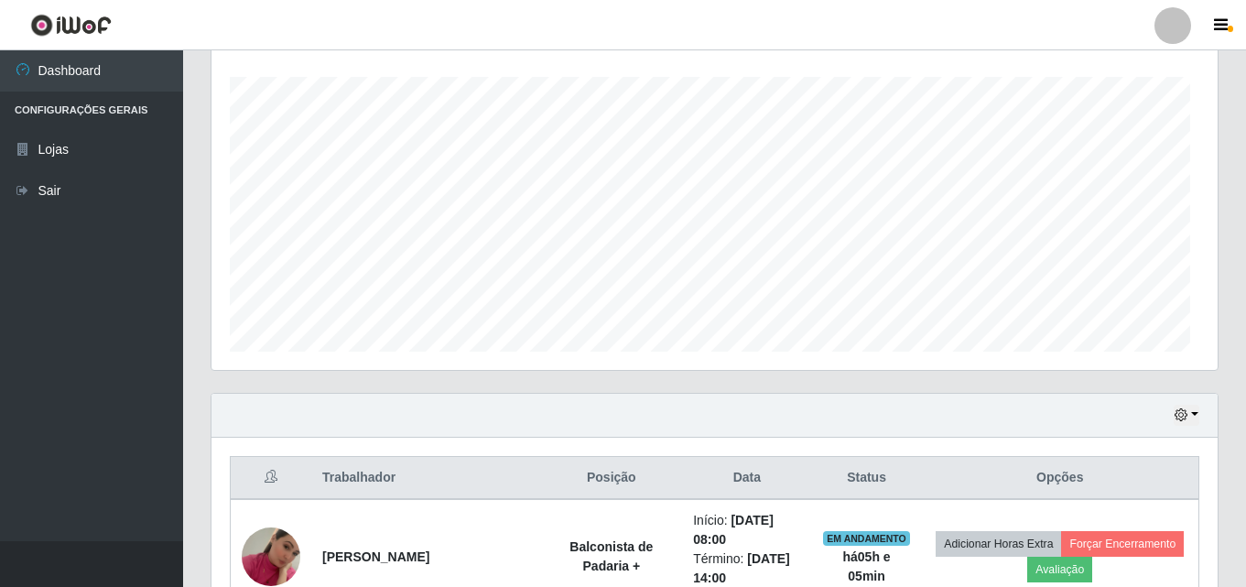
scroll to position [380, 1006]
